Goal: Task Accomplishment & Management: Manage account settings

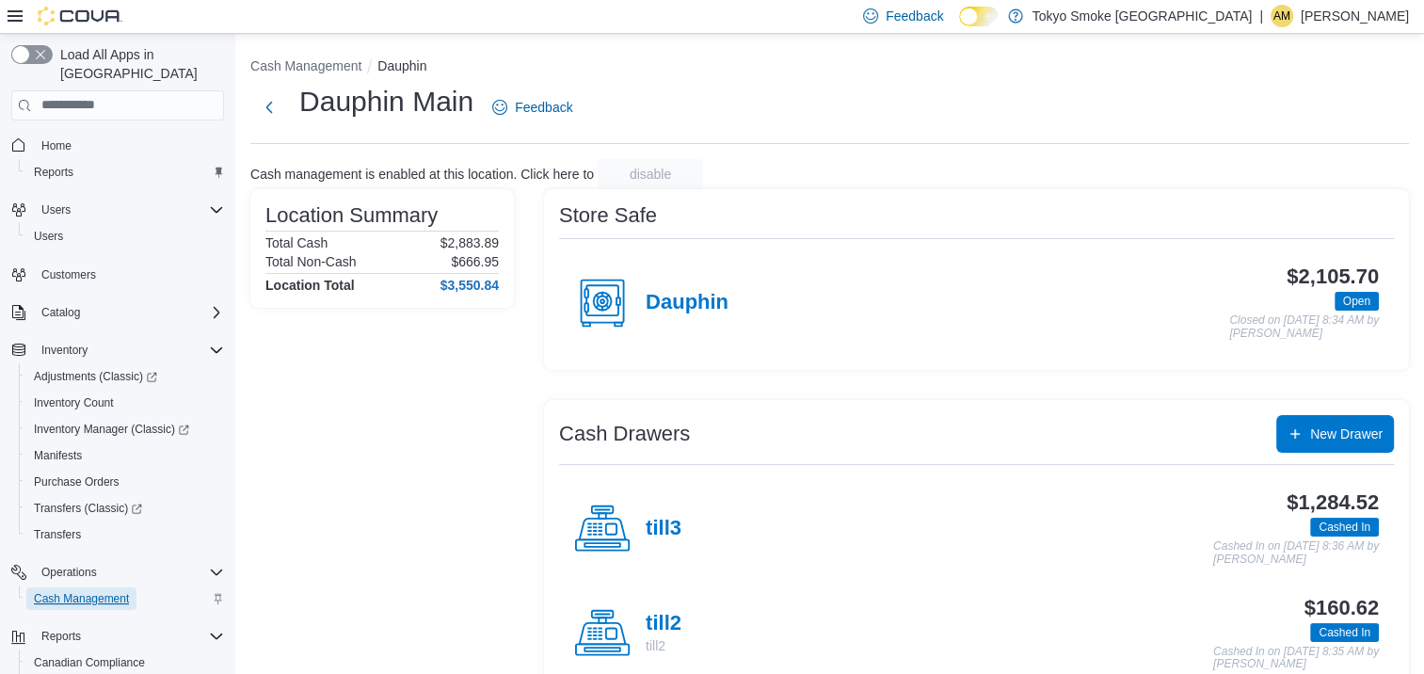
click at [78, 591] on span "Cash Management" at bounding box center [81, 598] width 95 height 15
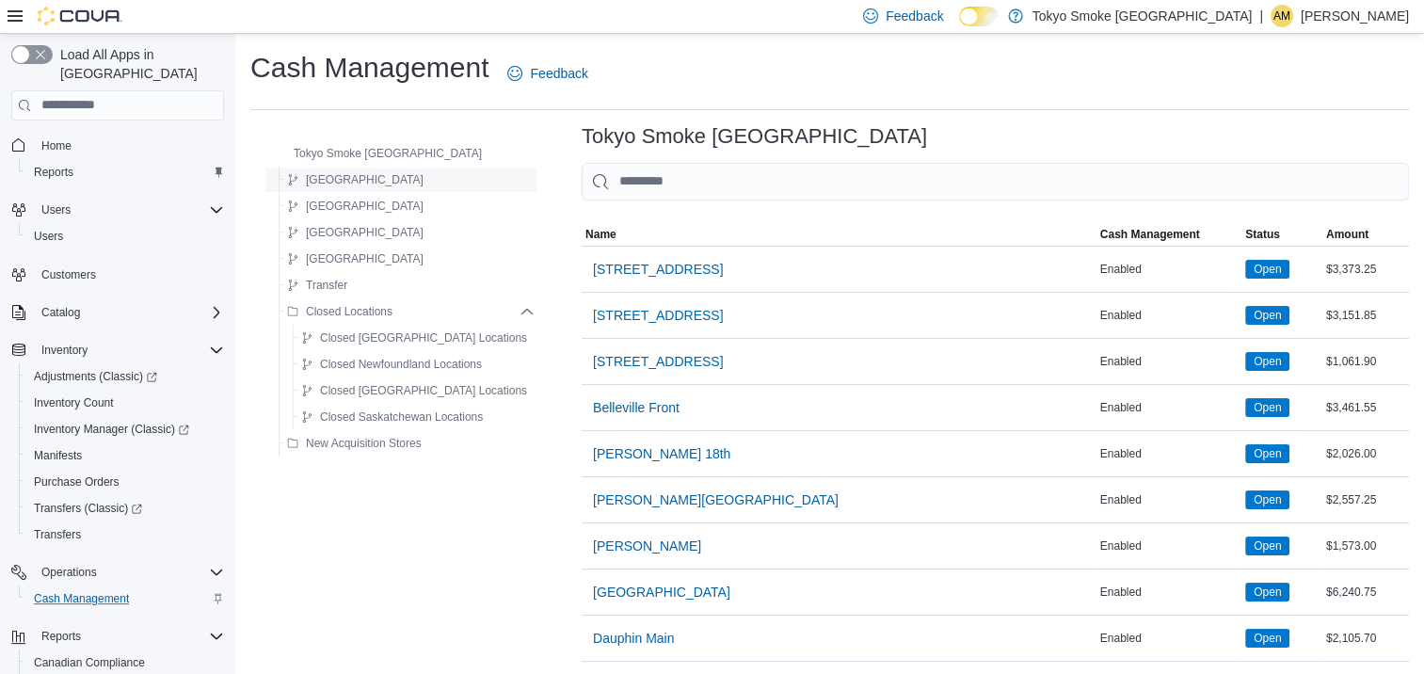
click at [341, 173] on span "[GEOGRAPHIC_DATA]" at bounding box center [365, 179] width 118 height 15
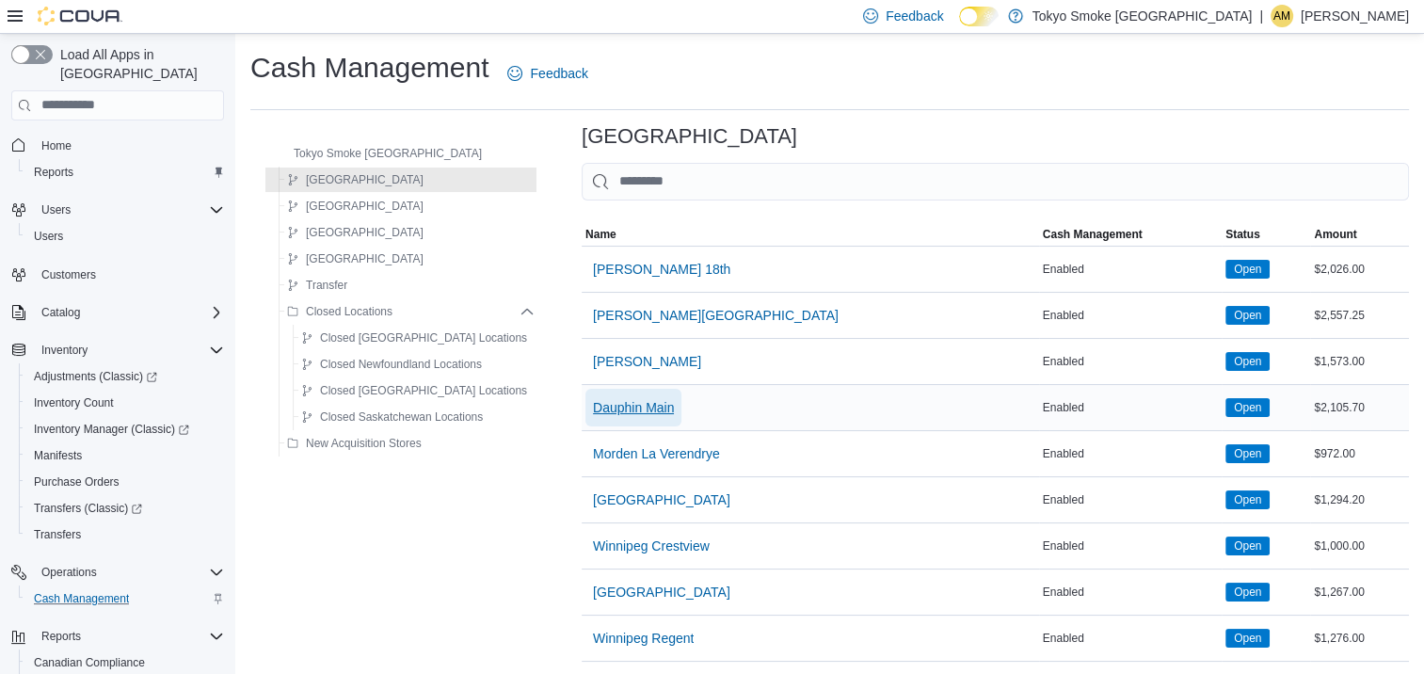
click at [593, 400] on span "Dauphin Main" at bounding box center [633, 407] width 81 height 19
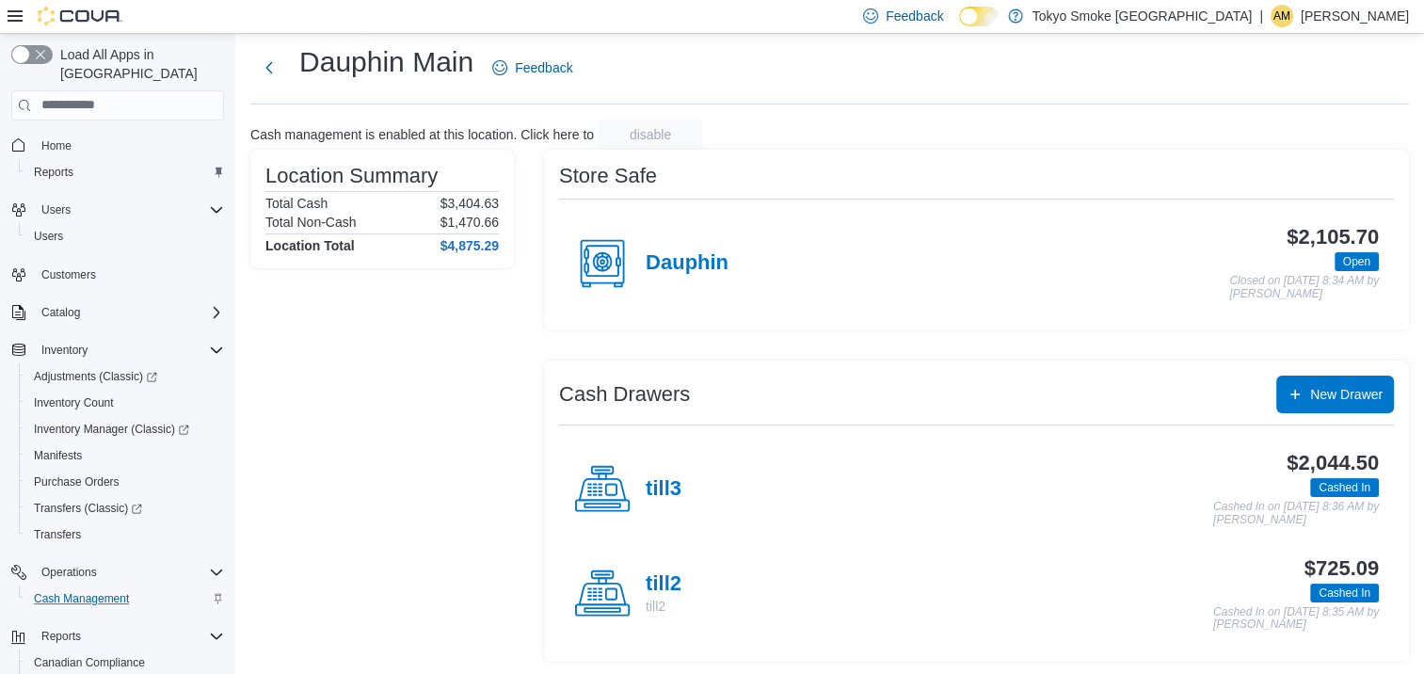
scroll to position [41, 0]
click at [675, 260] on h4 "Dauphin" at bounding box center [687, 261] width 83 height 24
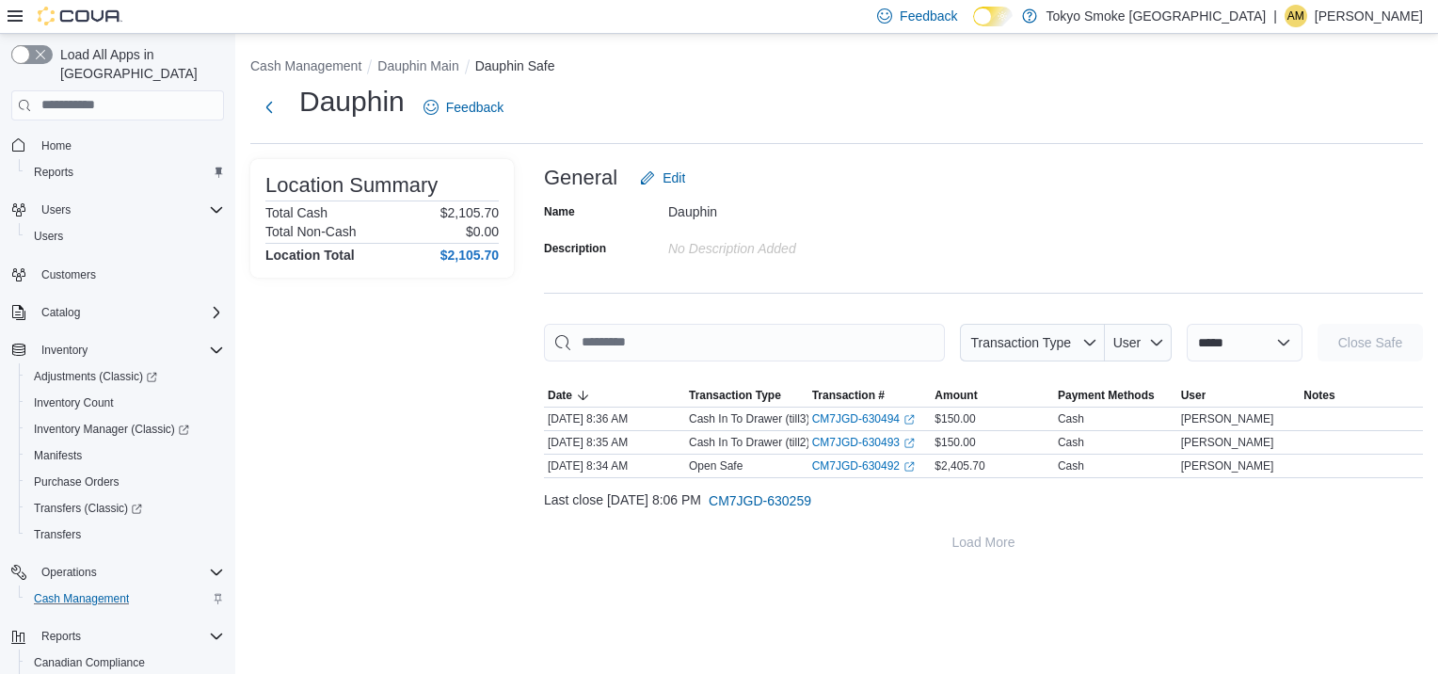
click at [1375, 15] on p "[PERSON_NAME]" at bounding box center [1369, 16] width 108 height 23
click at [1325, 172] on span "Sign Out" at bounding box center [1301, 179] width 51 height 19
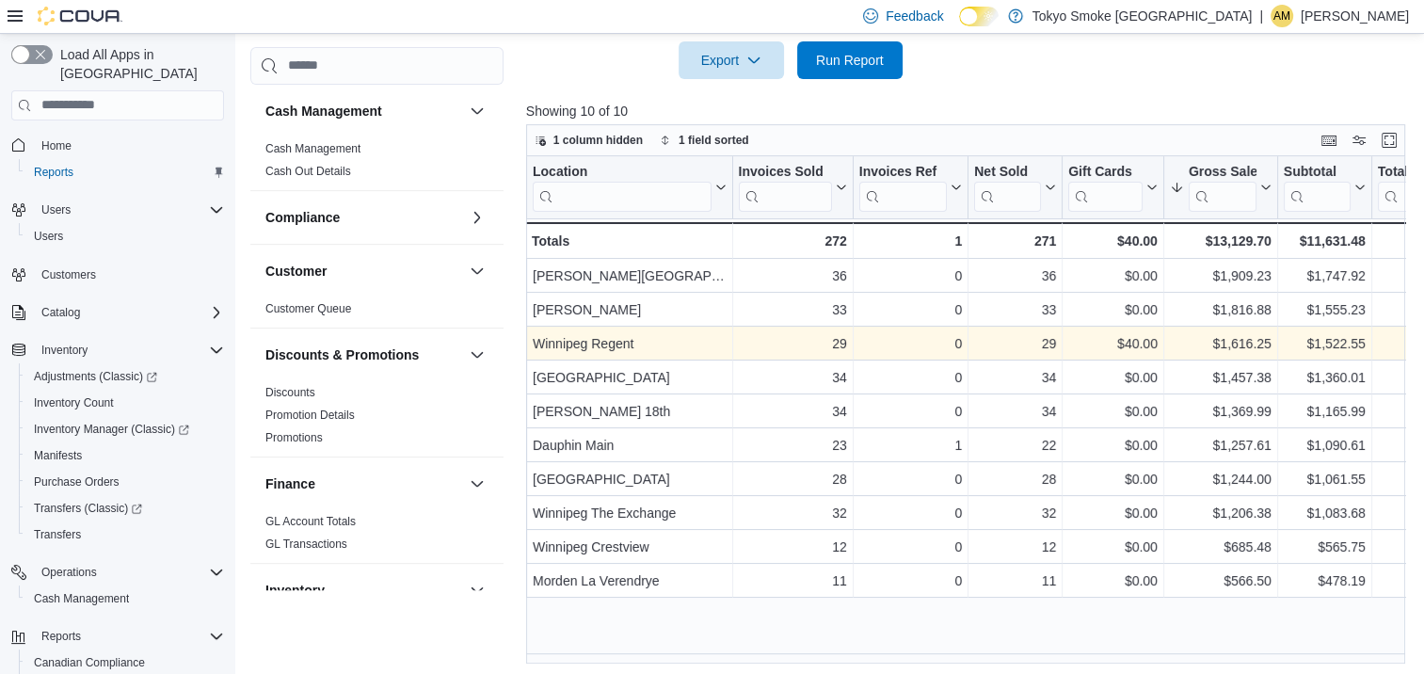
scroll to position [1133, 0]
